Goal: Navigation & Orientation: Find specific page/section

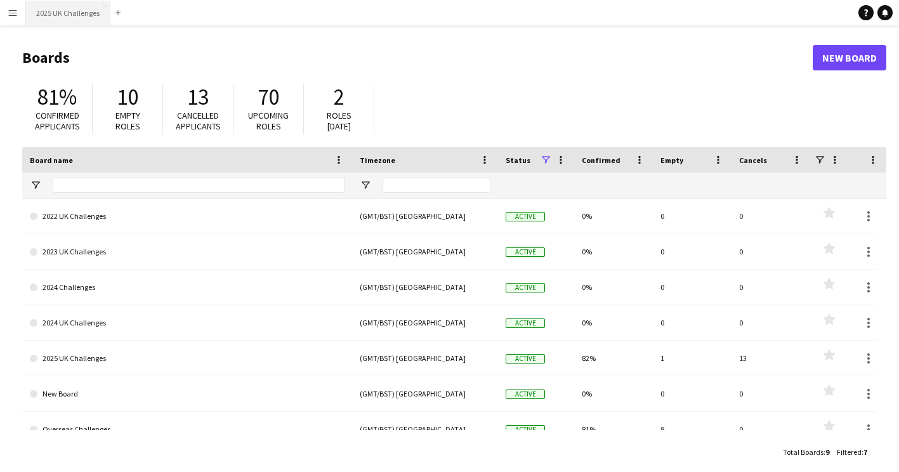
click at [63, 15] on button "2025 UK Challenges Close" at bounding box center [68, 13] width 84 height 25
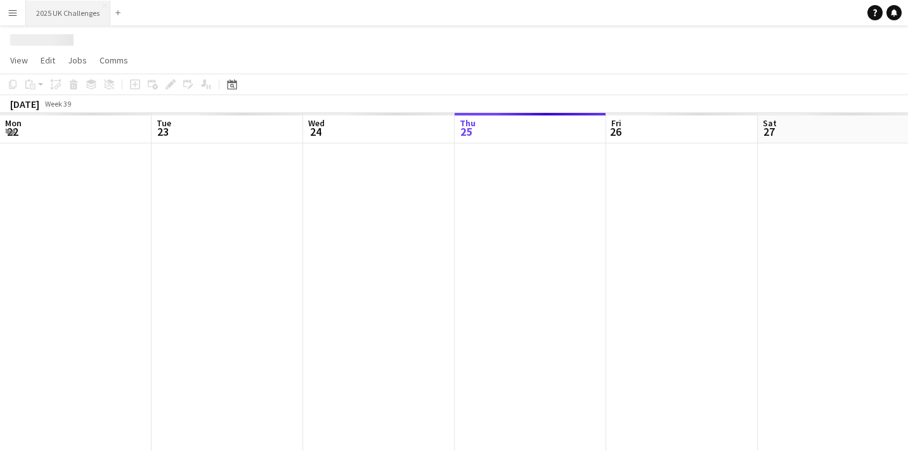
scroll to position [0, 303]
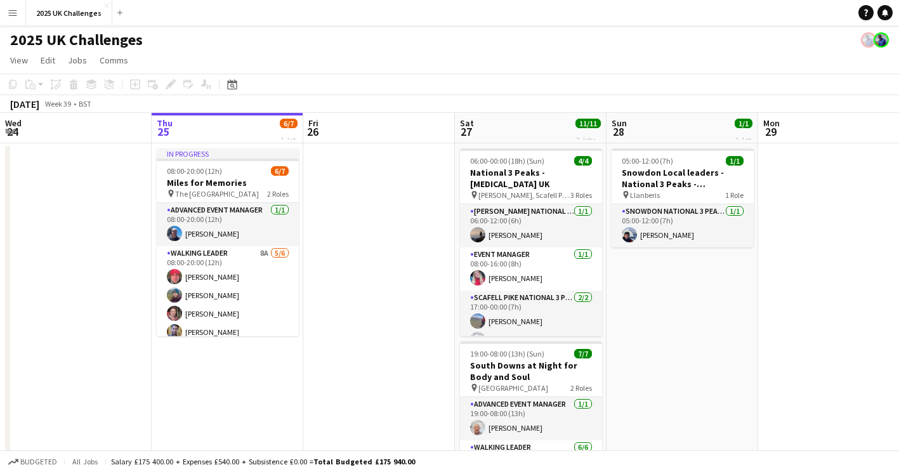
click at [10, 8] on app-icon "Menu" at bounding box center [13, 13] width 10 height 10
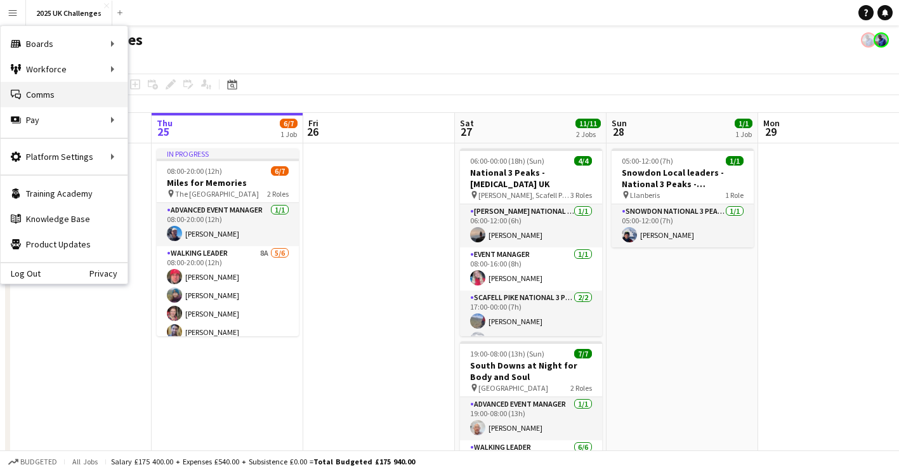
click at [37, 93] on link "Comms Comms" at bounding box center [64, 94] width 127 height 25
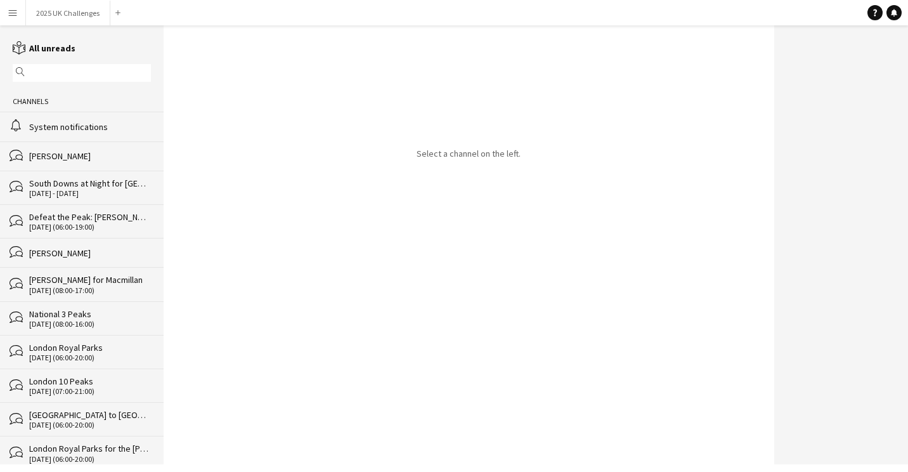
click at [55, 122] on div "System notifications" at bounding box center [90, 126] width 122 height 11
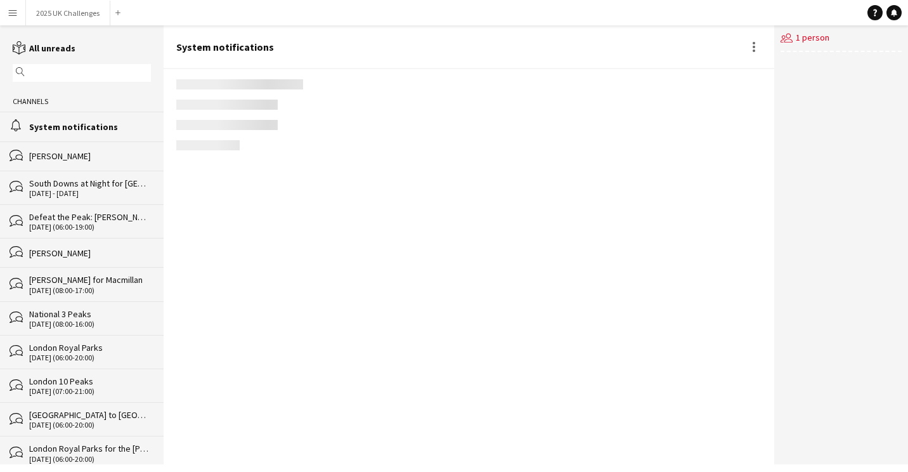
scroll to position [1860, 0]
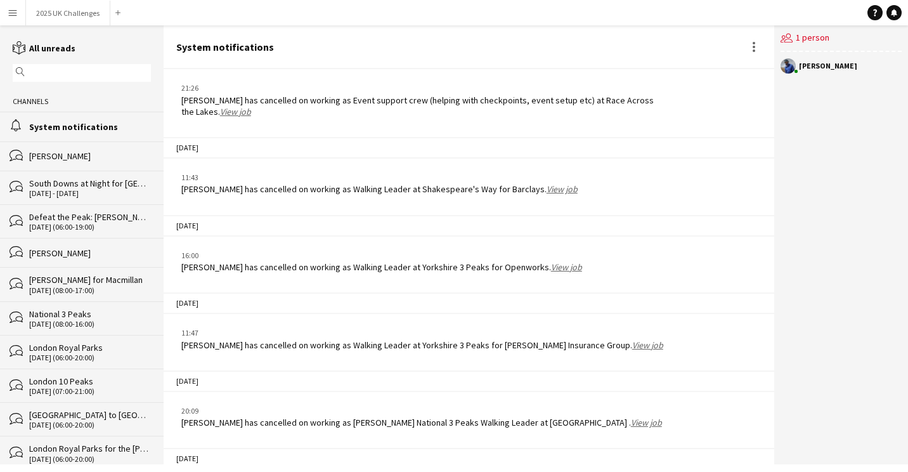
drag, startPoint x: 151, startPoint y: 15, endPoint x: 1082, endPoint y: 72, distance: 933.1
click at [908, 72] on html "Menu Boards Boards Boards All jobs Status Workforce Workforce My Workforce Recr…" at bounding box center [454, 236] width 908 height 472
click at [518, 47] on div "System notifications" at bounding box center [469, 47] width 611 height 44
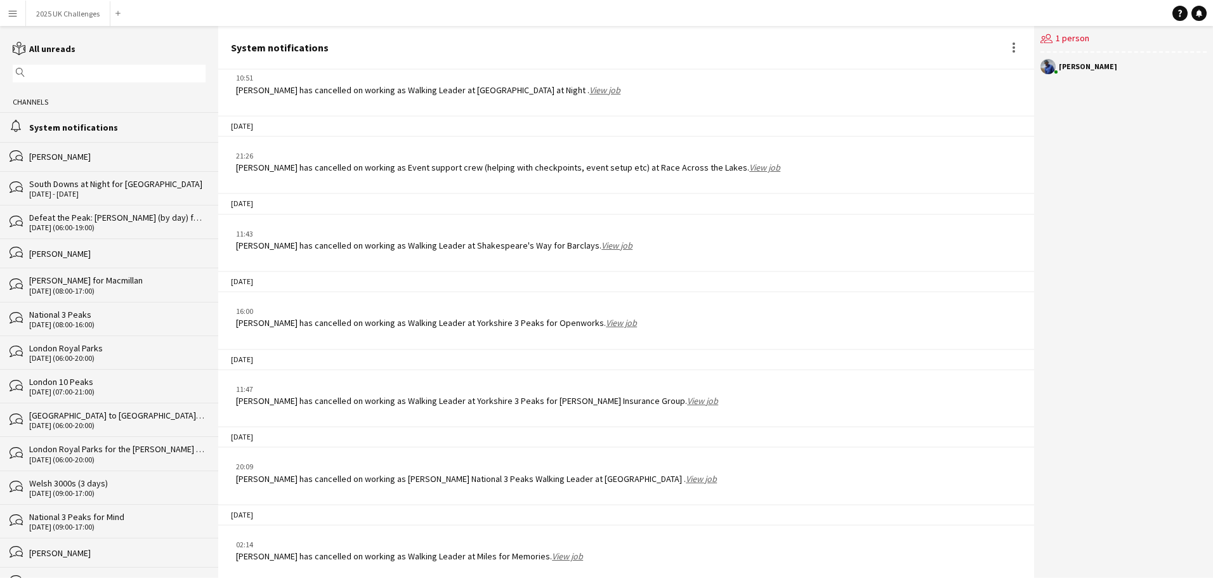
scroll to position [1711, 0]
click at [53, 20] on button "2025 UK Challenges Close" at bounding box center [68, 13] width 84 height 25
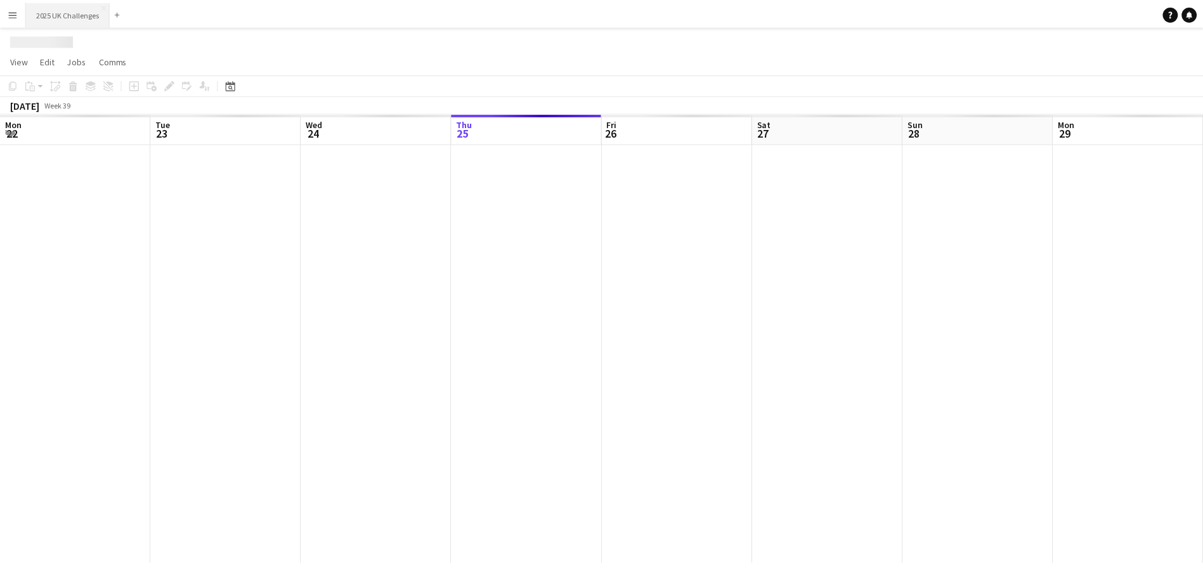
scroll to position [0, 303]
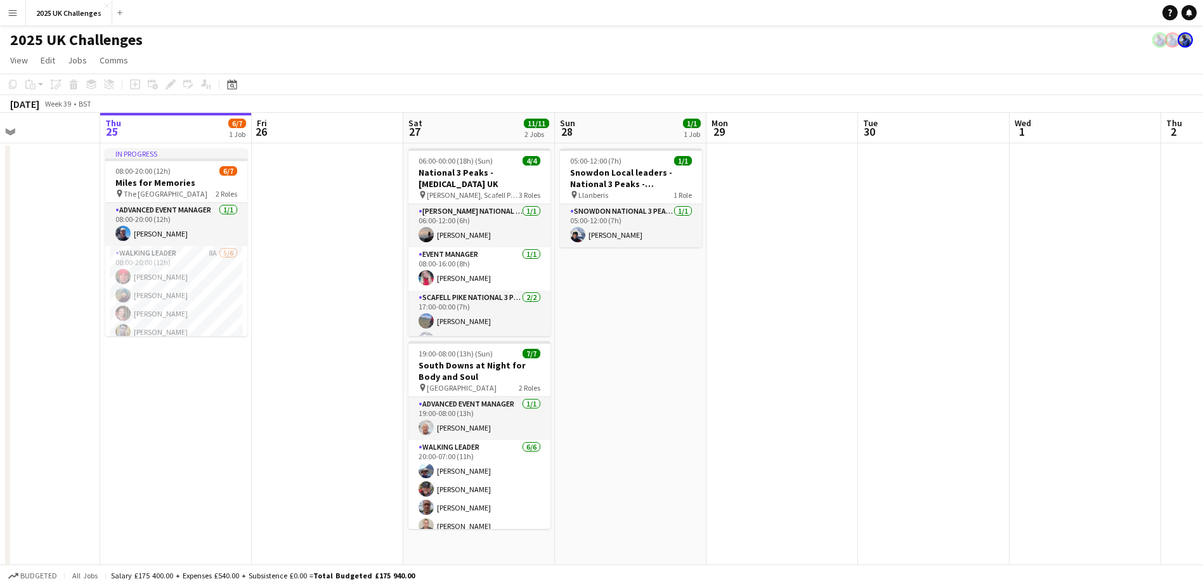
drag, startPoint x: 766, startPoint y: 303, endPoint x: 422, endPoint y: 338, distance: 345.6
click at [422, 338] on app-calendar-viewport "Mon 22 Tue 23 Wed 24 Thu 25 6/7 1 Job Fri 26 Sat 27 11/11 2 Jobs Sun 28 1/1 1 J…" at bounding box center [601, 459] width 1203 height 693
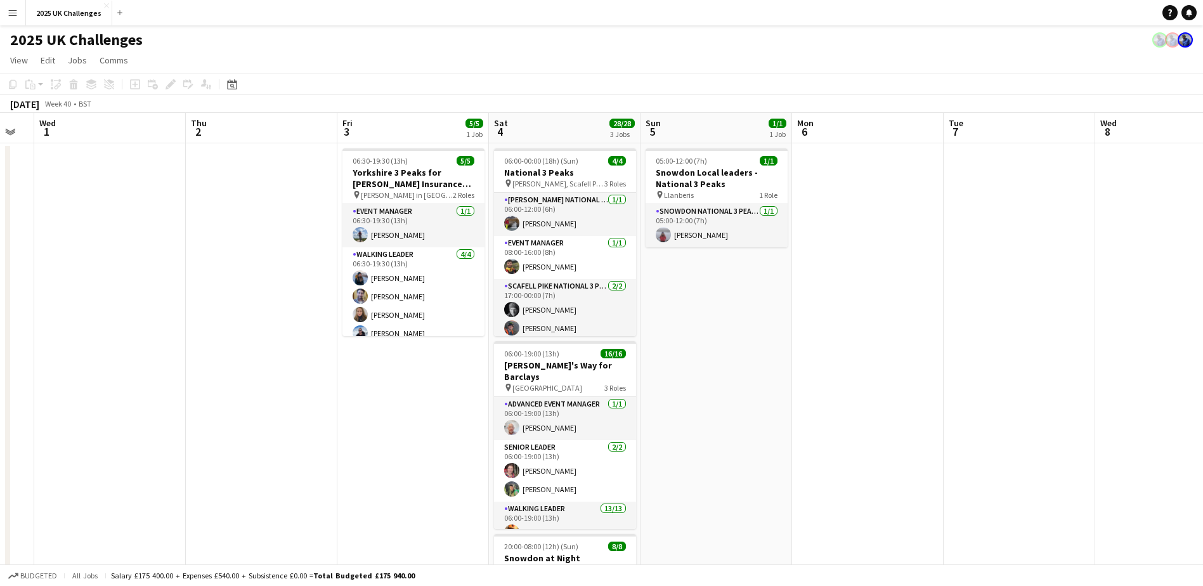
drag, startPoint x: 690, startPoint y: 344, endPoint x: 161, endPoint y: 332, distance: 529.2
click at [154, 332] on app-calendar-viewport "Sun 28 1/1 1 Job Mon 29 Tue 30 Wed 1 Thu 2 Fri 3 5/5 1 Job Sat 4 28/28 3 Jobs S…" at bounding box center [601, 459] width 1203 height 693
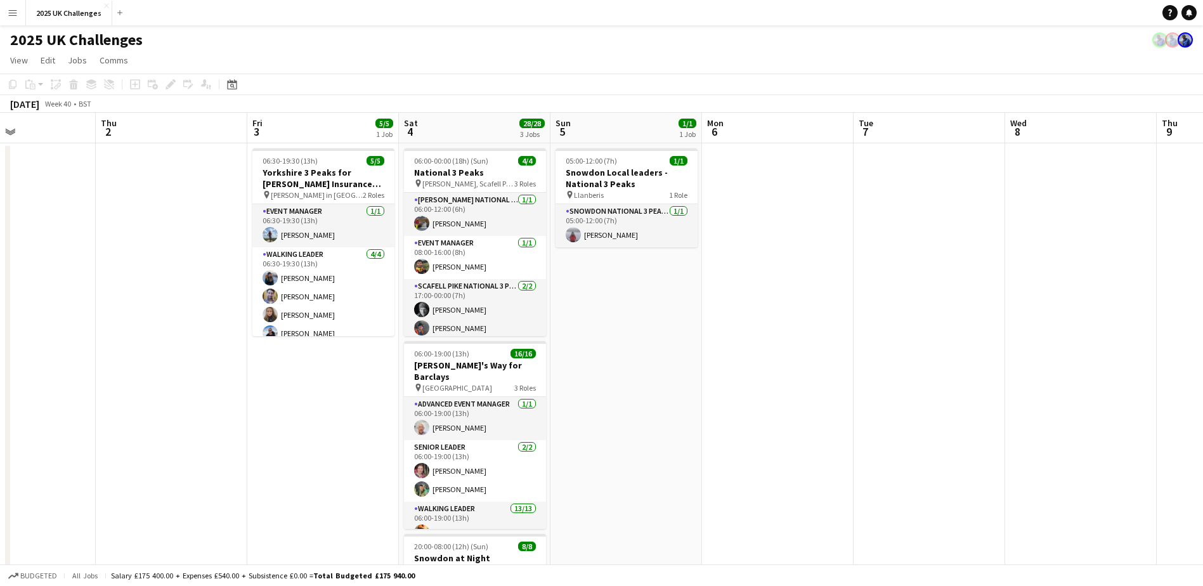
scroll to position [0, 512]
drag, startPoint x: 669, startPoint y: 372, endPoint x: 644, endPoint y: 351, distance: 32.9
click at [669, 372] on app-calendar-viewport "Sun 28 1/1 1 Job Mon 29 Tue 30 Wed 1 Thu 2 Fri 3 5/5 1 Job Sat 4 28/28 3 Jobs S…" at bounding box center [601, 459] width 1203 height 693
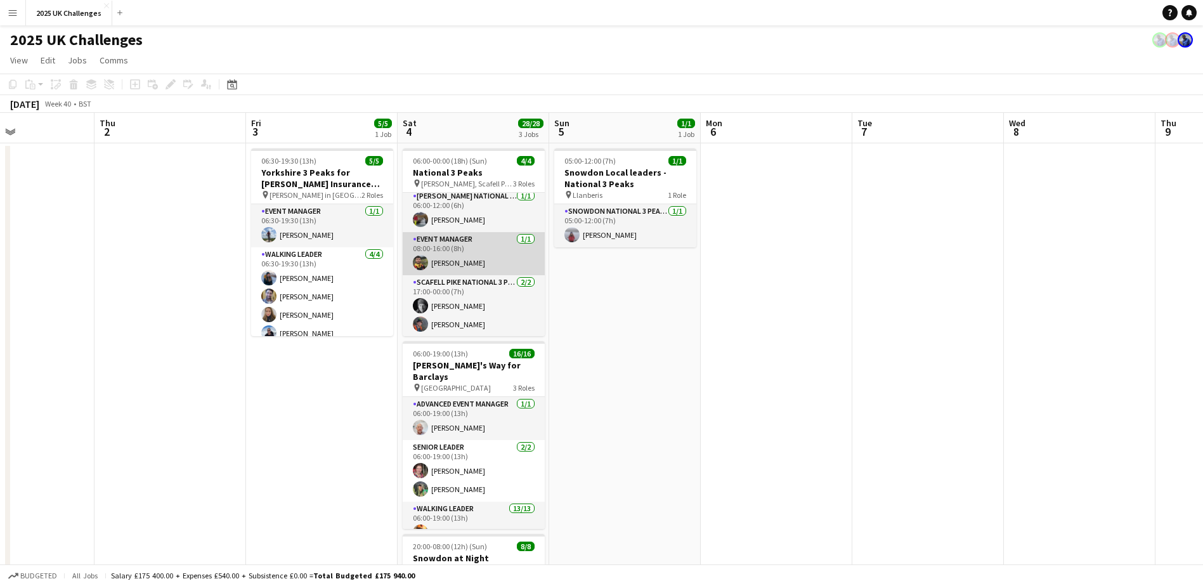
scroll to position [4, 0]
